Goal: Task Accomplishment & Management: Manage account settings

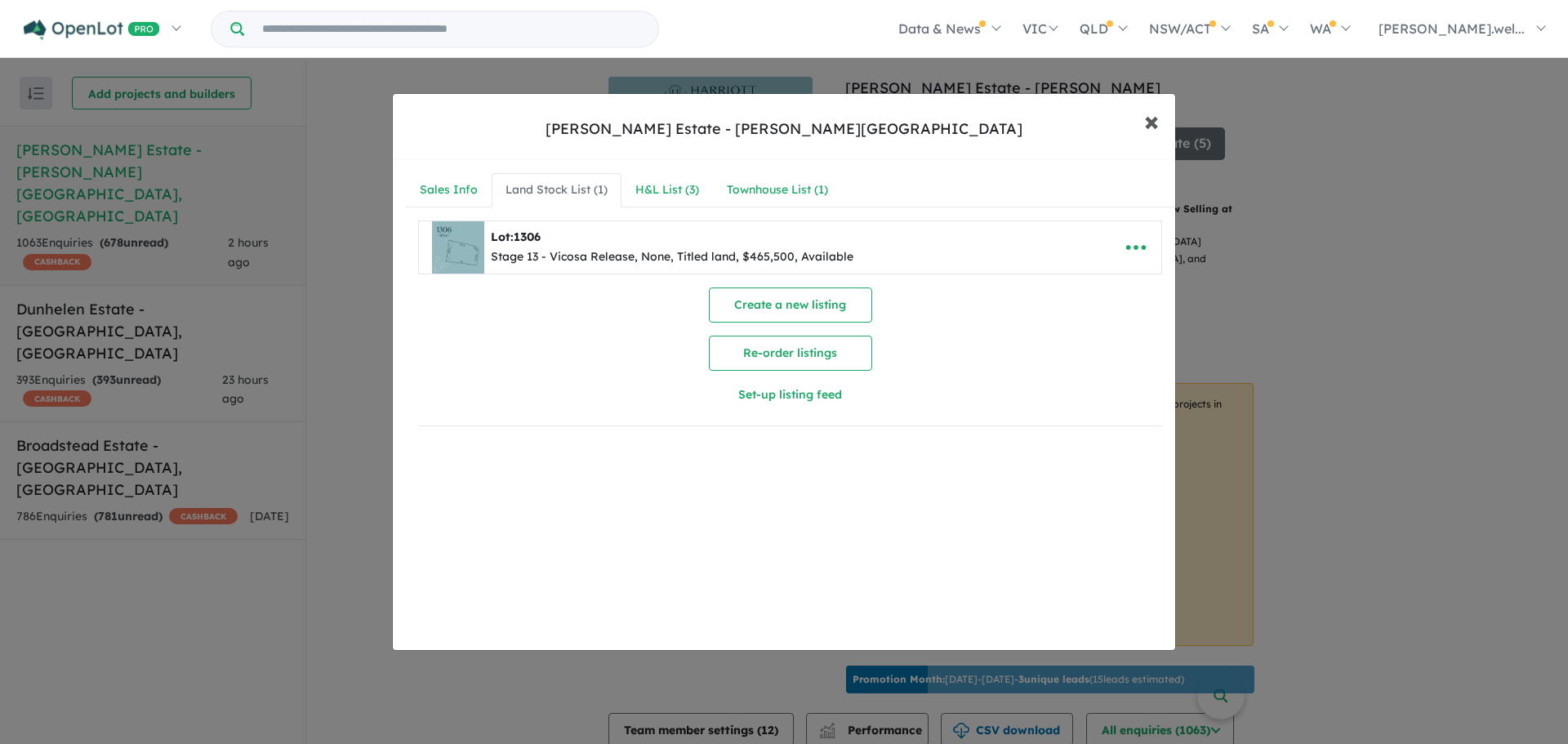
click at [1148, 122] on span "×" at bounding box center [1152, 121] width 15 height 35
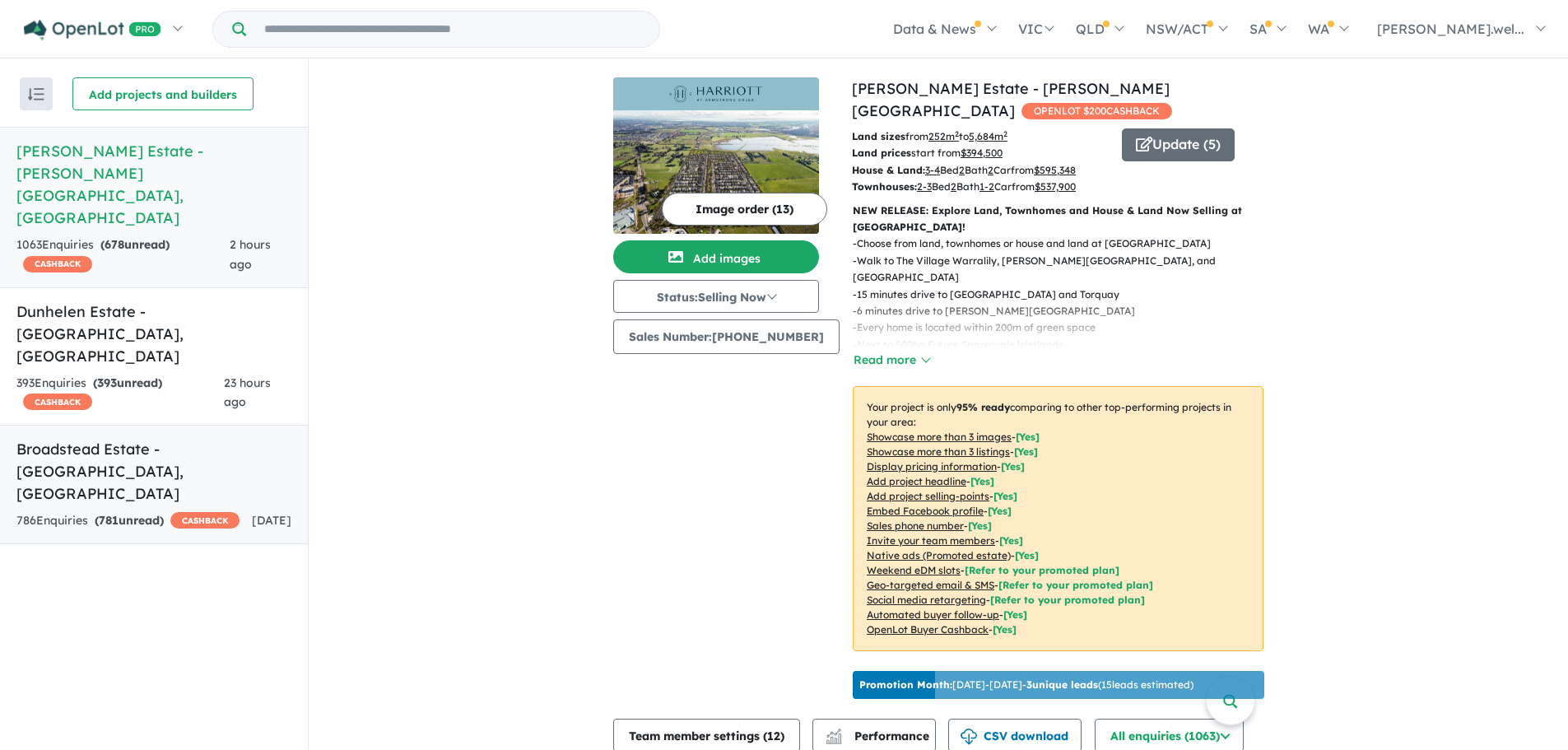
click at [210, 511] on div "786 Enquir ies ( 781 unread) CASHBACK" at bounding box center [128, 522] width 223 height 20
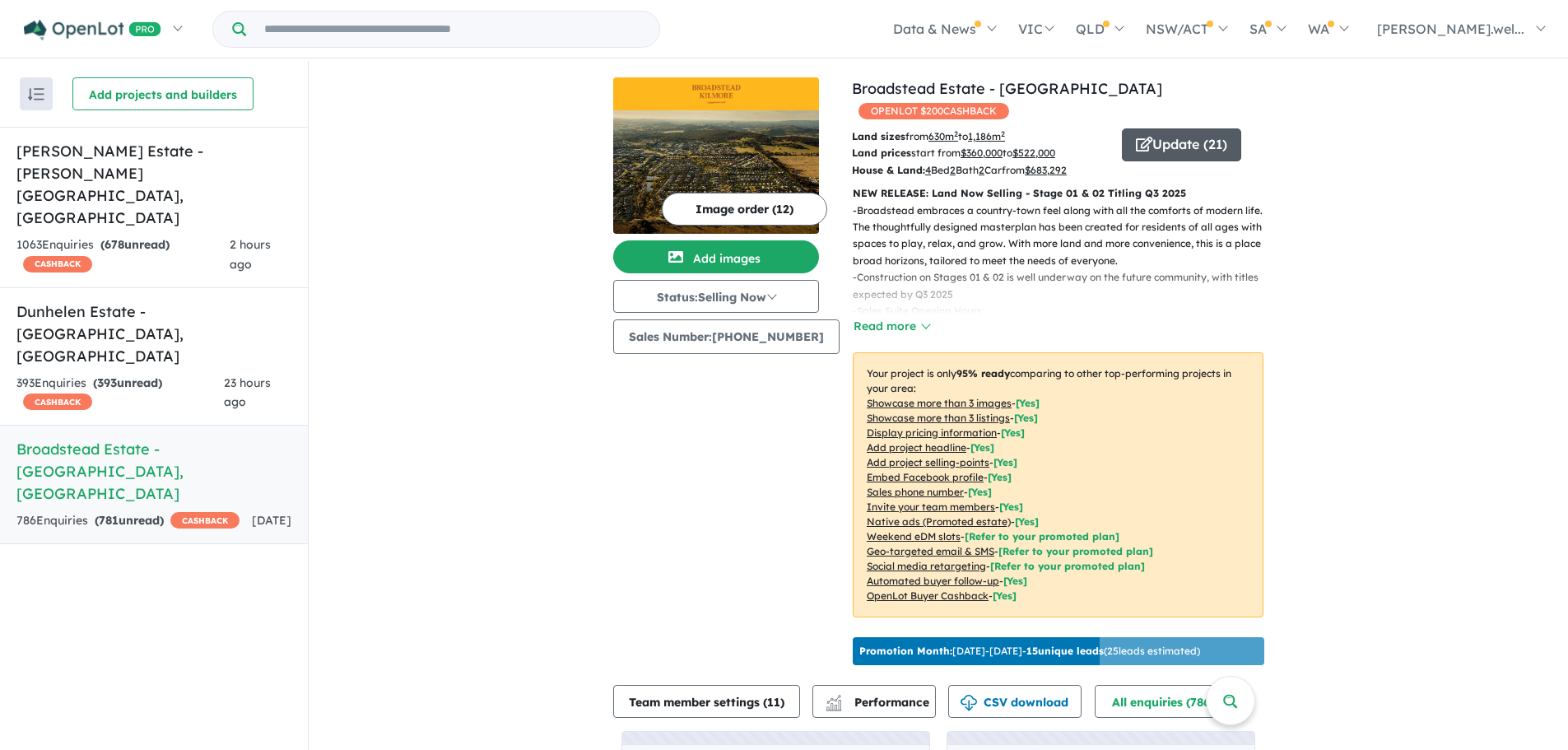
click at [1157, 128] on button "Update ( 21 )" at bounding box center [1181, 144] width 119 height 33
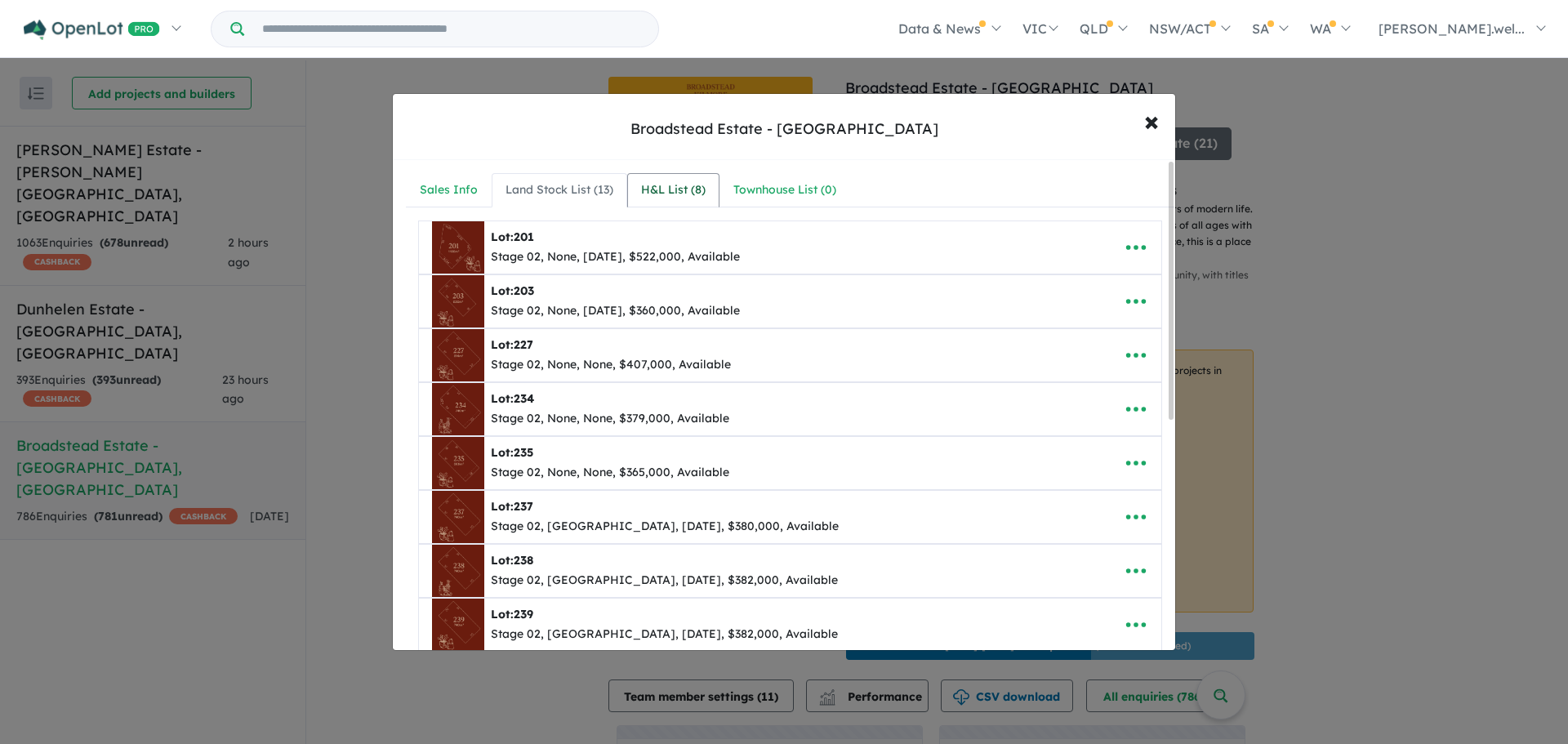
click at [681, 192] on div "H&L List ( 8 )" at bounding box center [673, 191] width 64 height 20
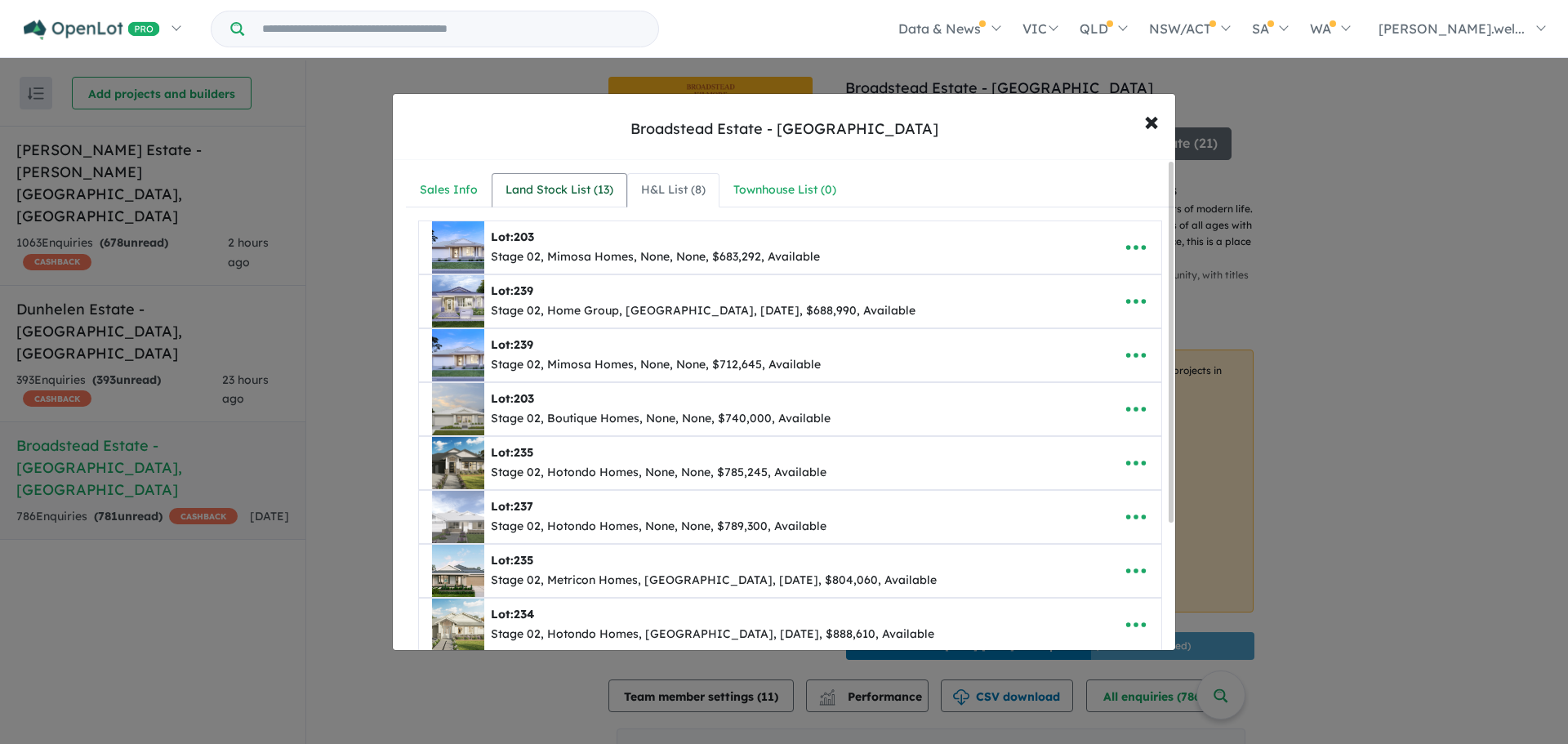
click at [579, 200] on link "Land Stock List ( 13 )" at bounding box center [559, 190] width 136 height 34
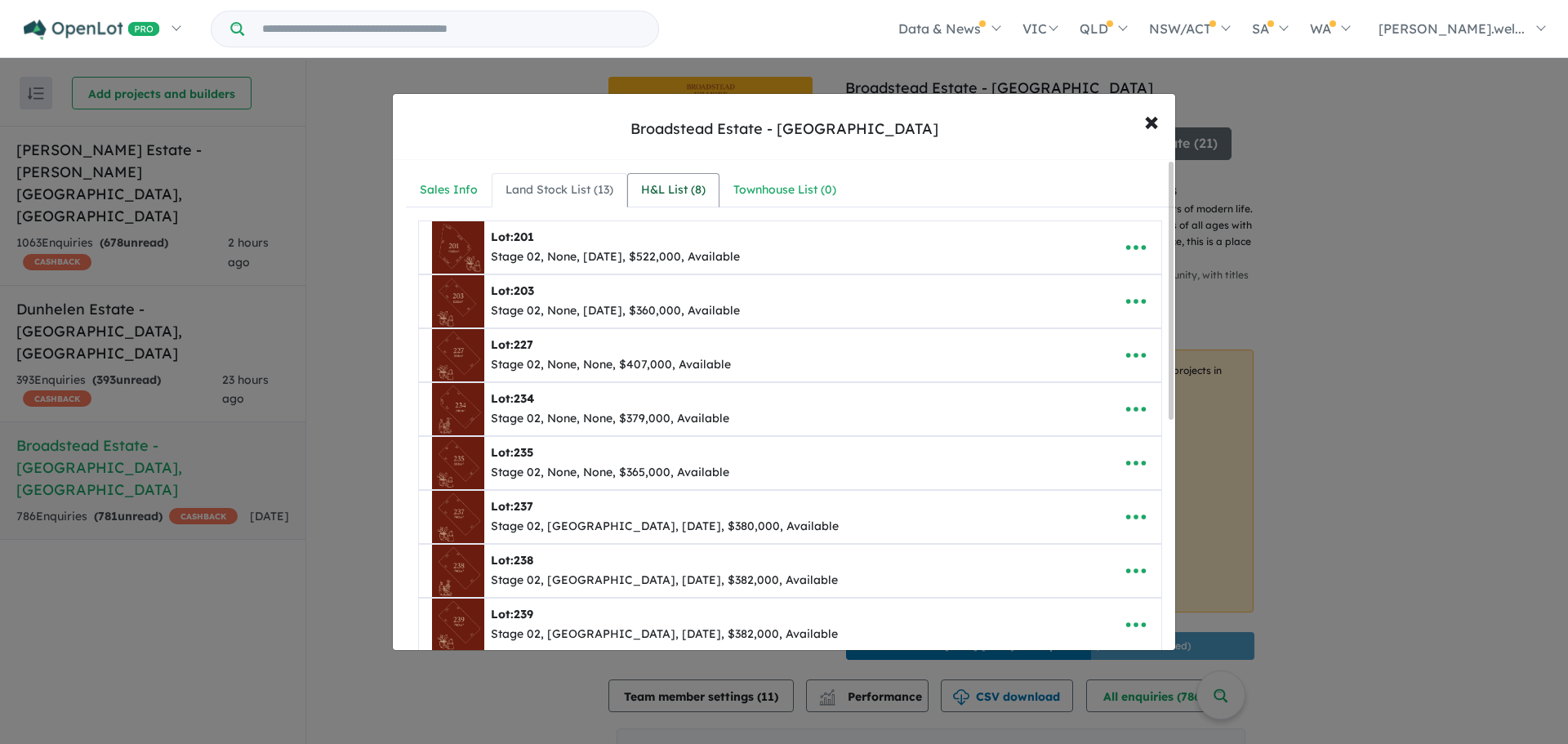
click at [665, 198] on div "H&L List ( 8 )" at bounding box center [673, 191] width 64 height 20
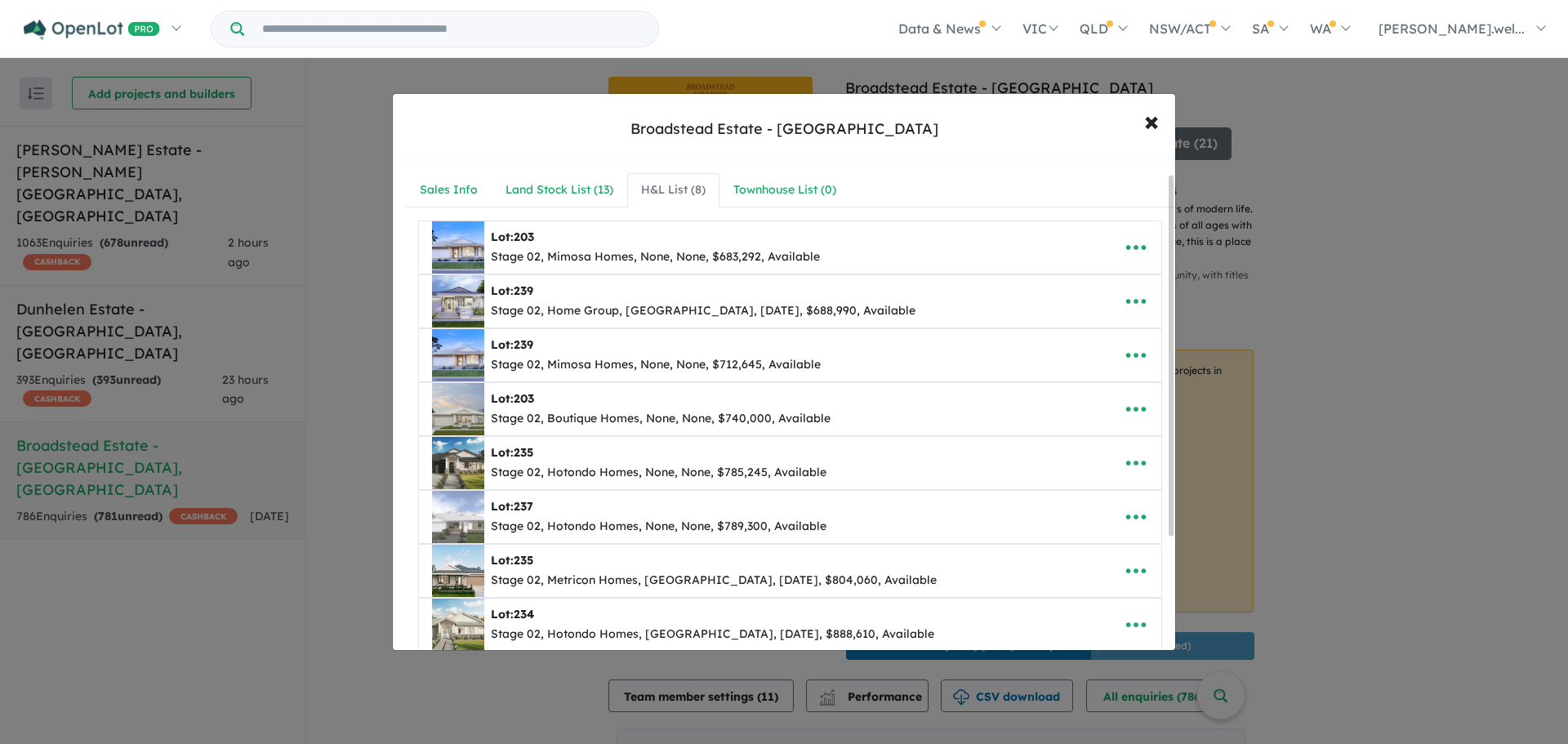
scroll to position [82, 0]
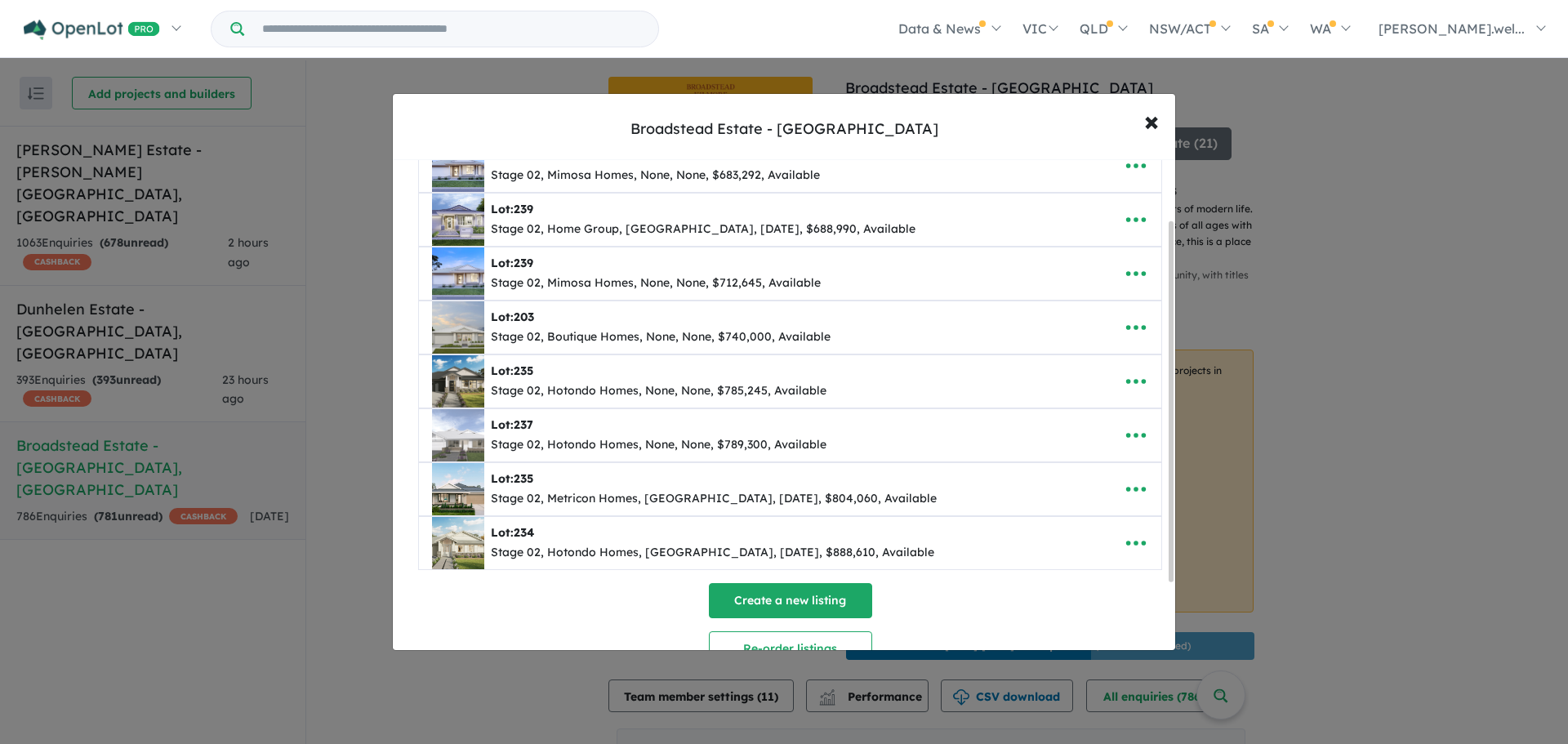
click at [785, 612] on button "Create a new listing" at bounding box center [790, 601] width 163 height 35
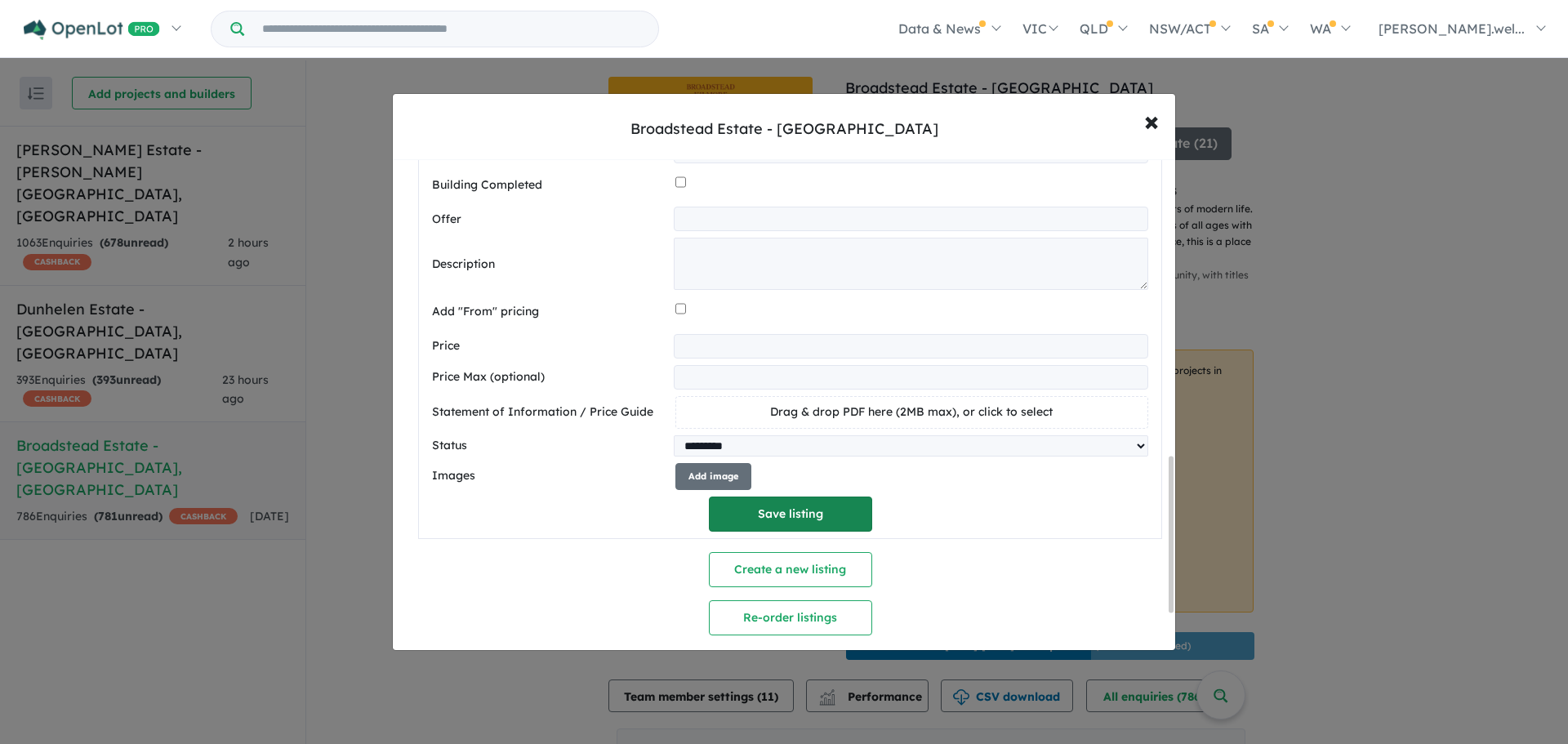
scroll to position [1048, 0]
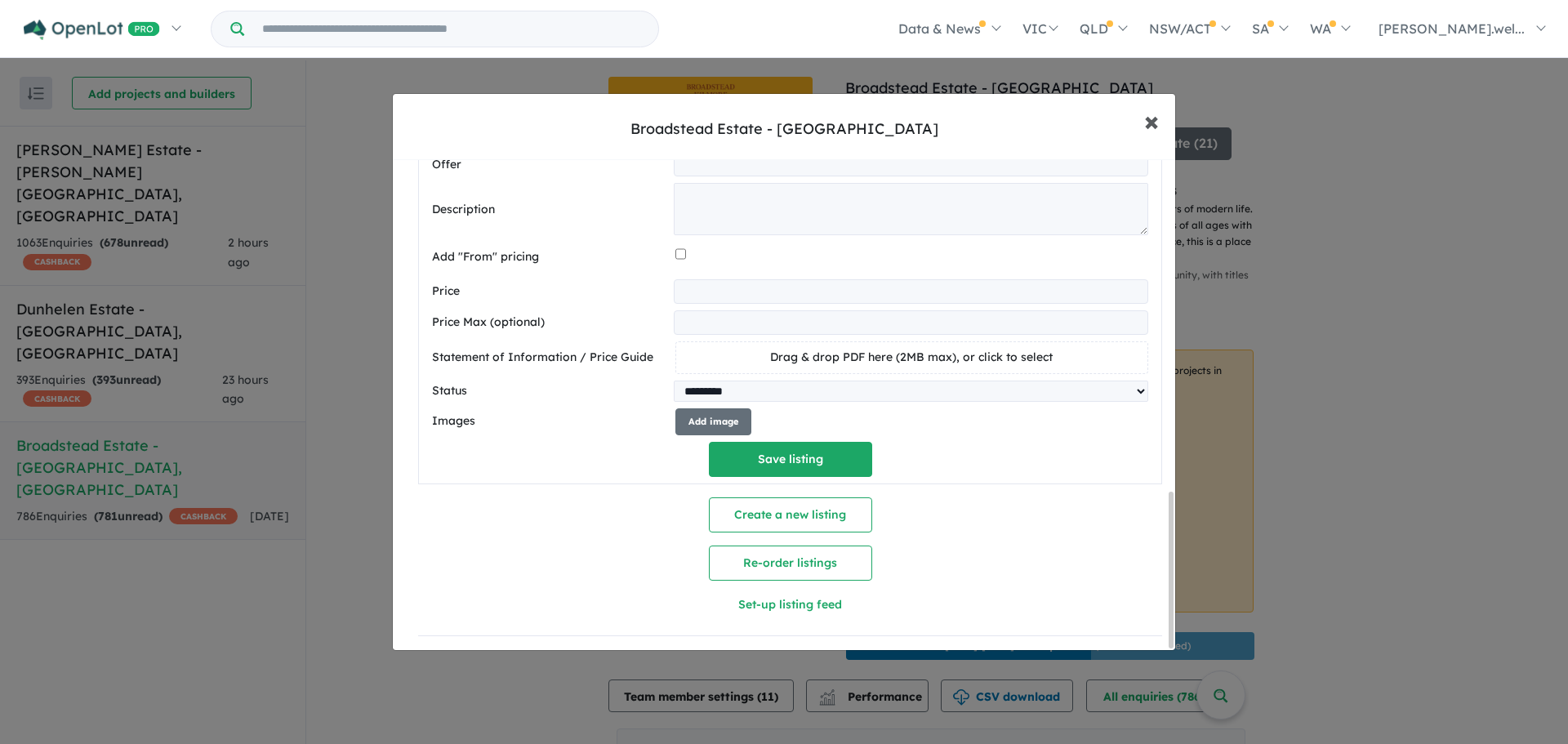
click at [1155, 125] on span "×" at bounding box center [1152, 121] width 15 height 35
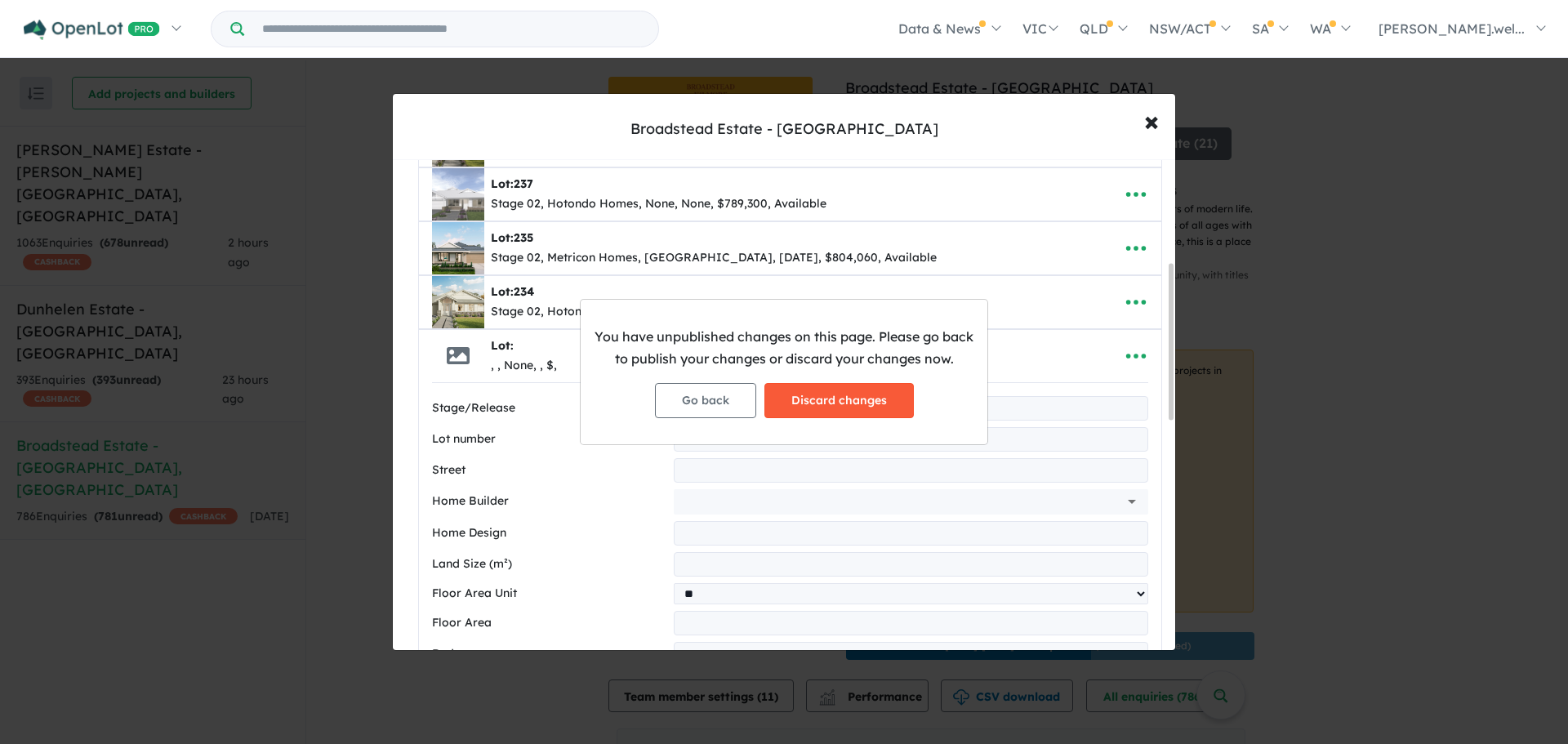
click at [781, 407] on button "Discard changes" at bounding box center [839, 401] width 149 height 35
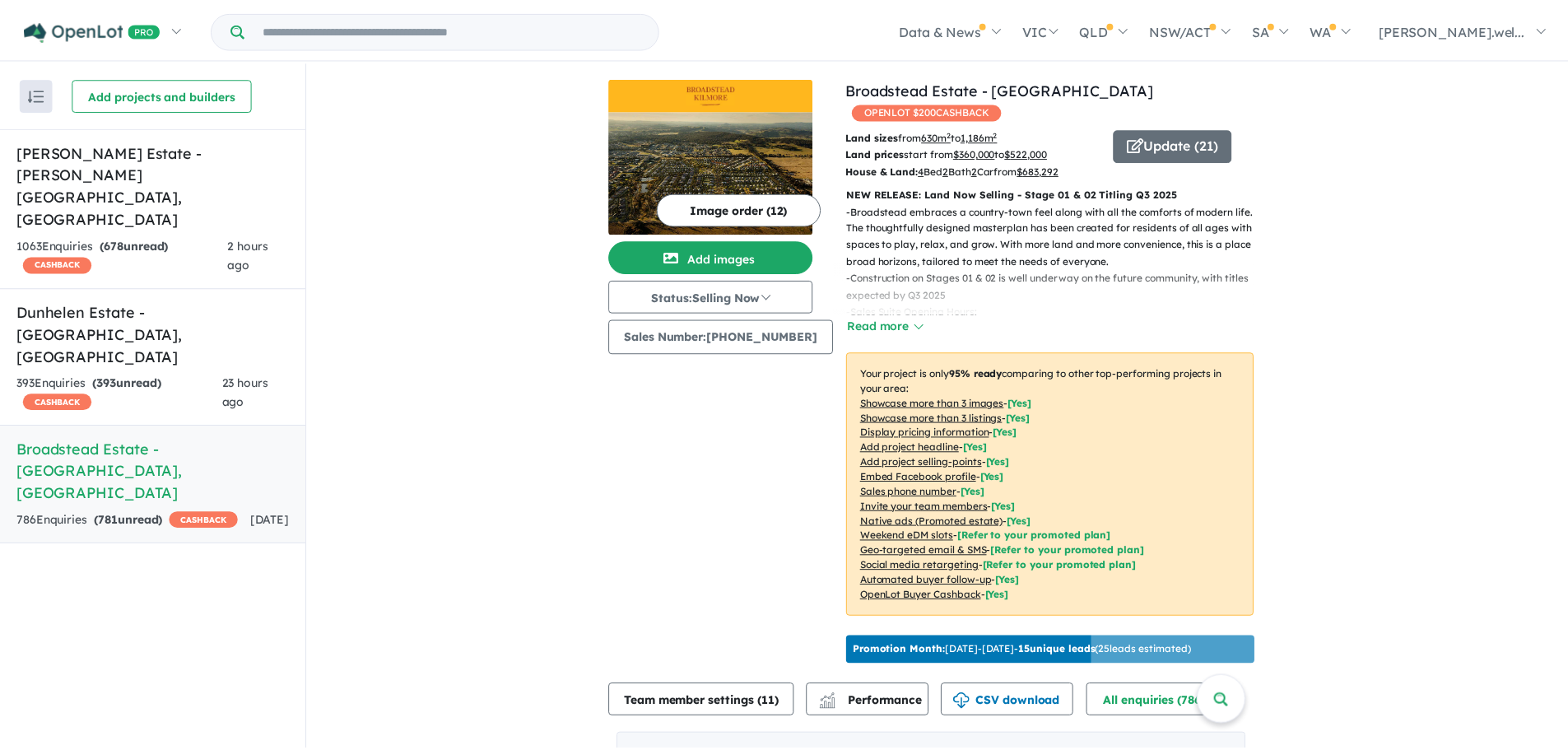
scroll to position [0, 0]
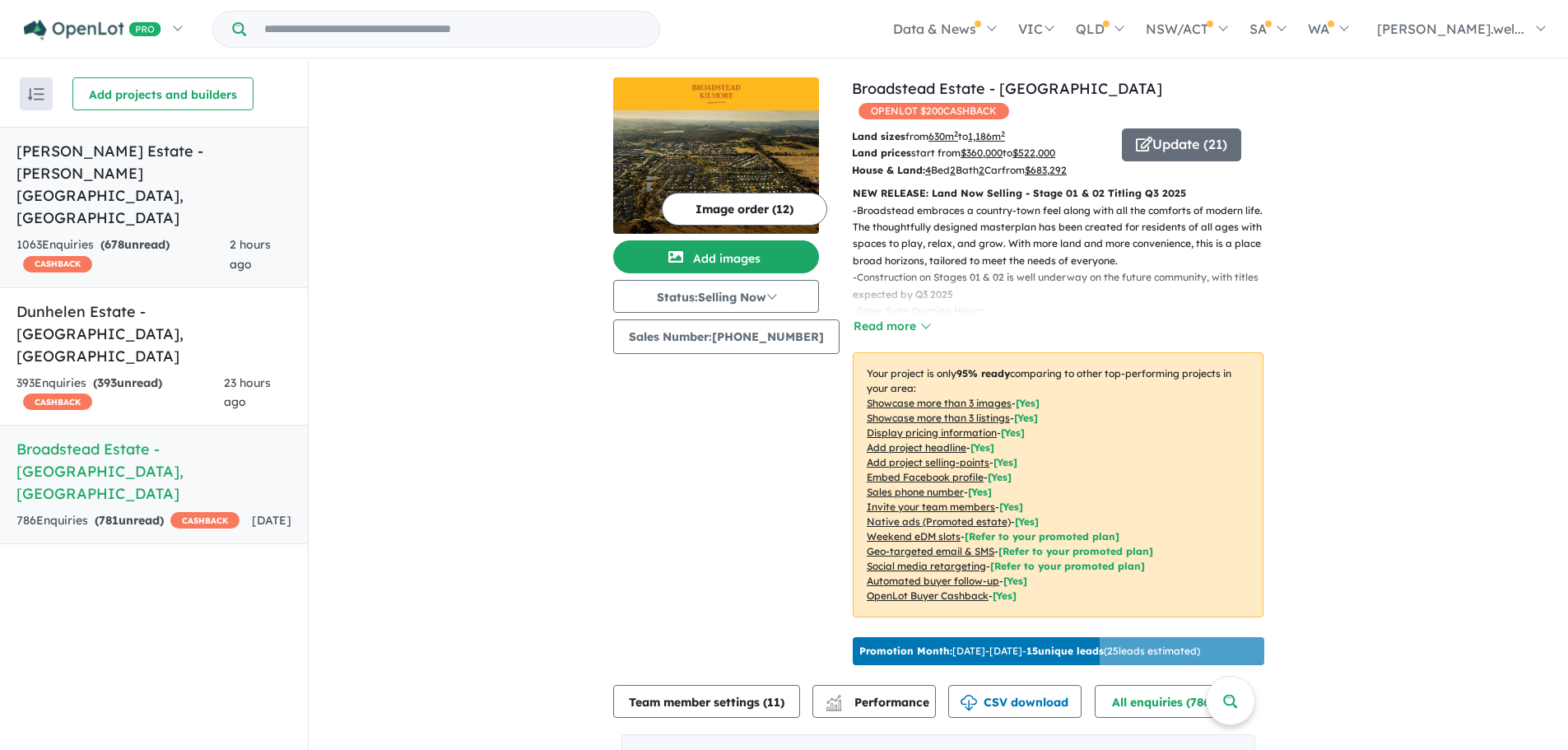
click at [238, 237] on span "2 hours ago" at bounding box center [250, 254] width 41 height 34
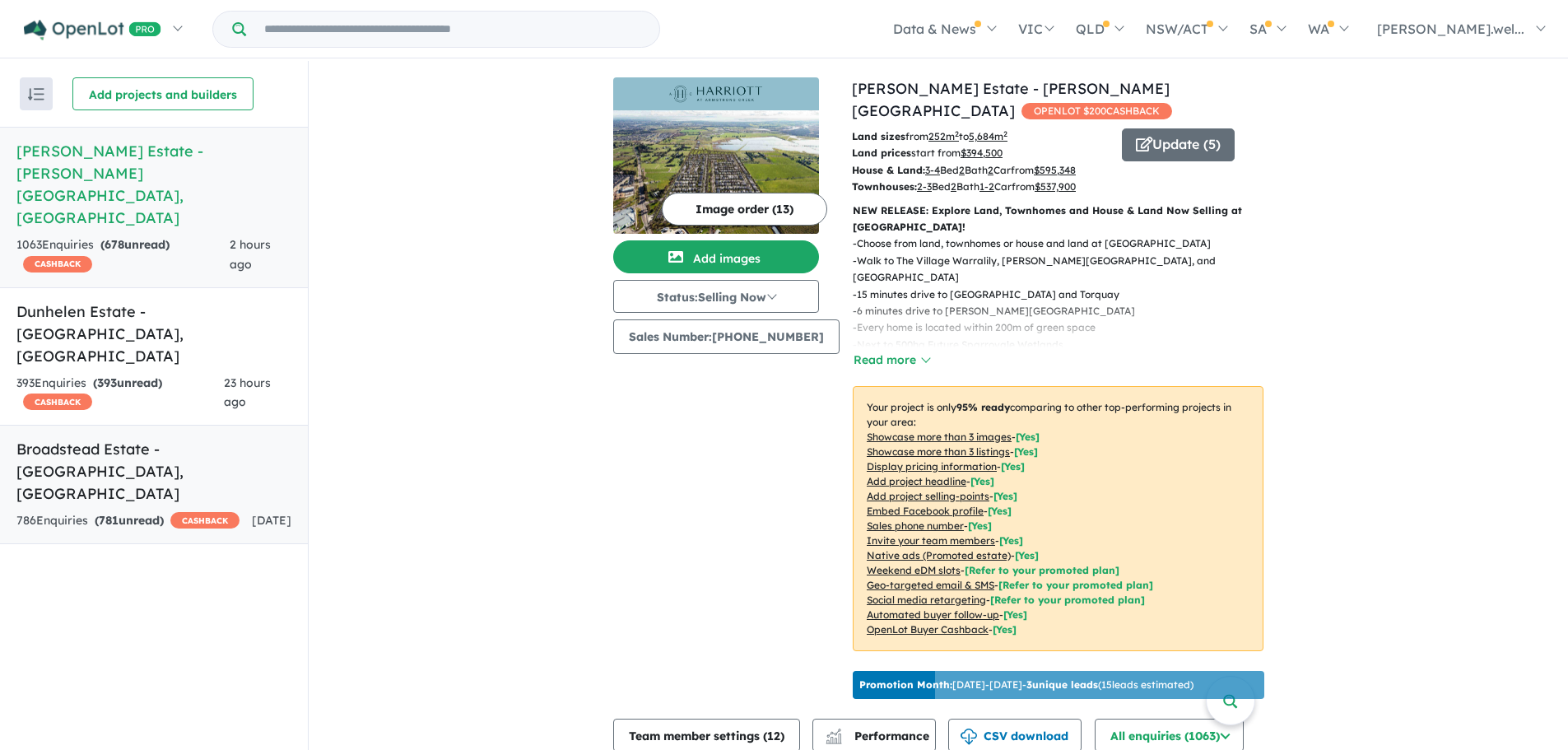
click at [238, 425] on link "Broadstead Estate - [GEOGRAPHIC_DATA] , [GEOGRAPHIC_DATA] 786 Enquir ies ( 781 …" at bounding box center [154, 485] width 308 height 119
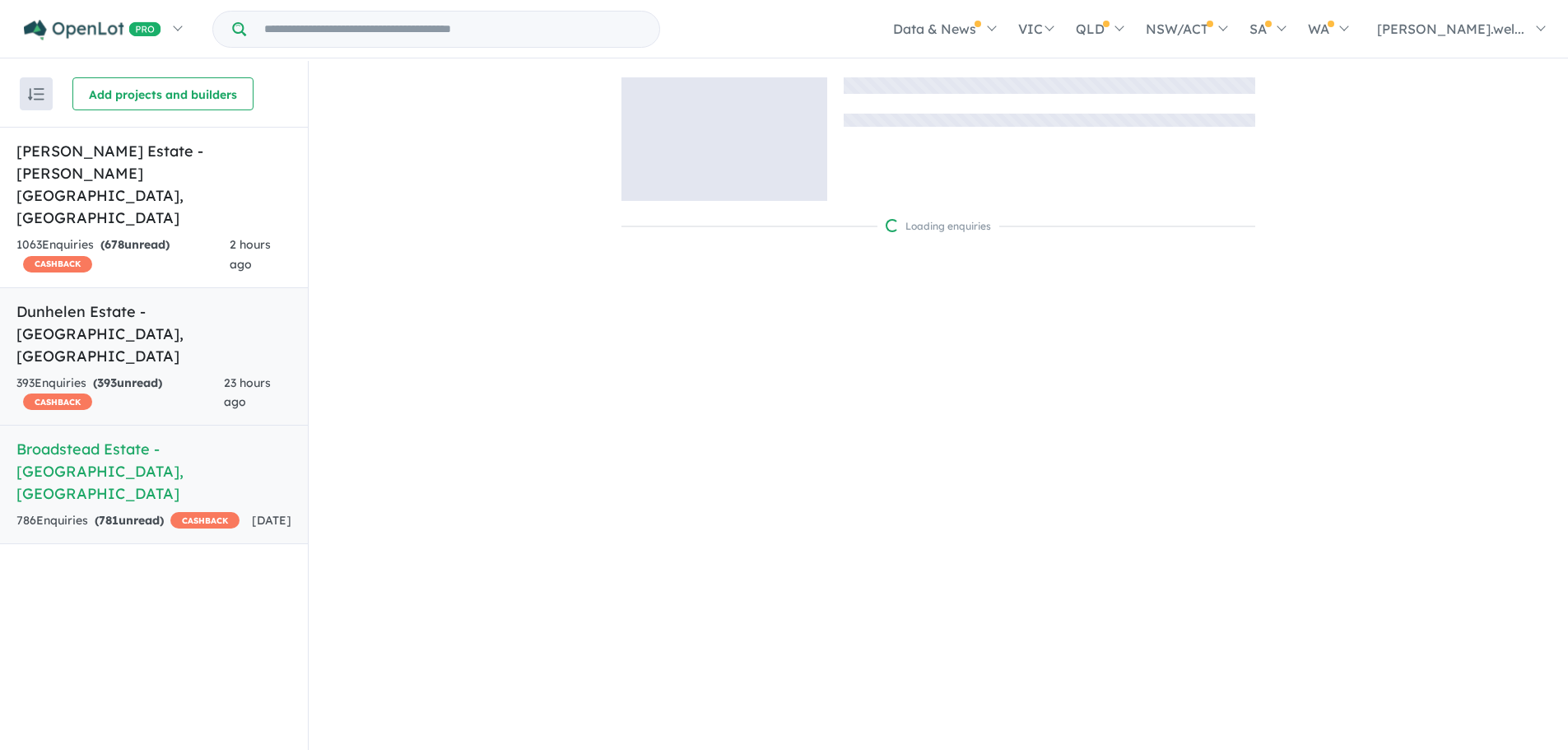
click at [242, 375] on span "23 hours ago" at bounding box center [248, 392] width 47 height 34
